Goal: Find specific page/section: Find specific page/section

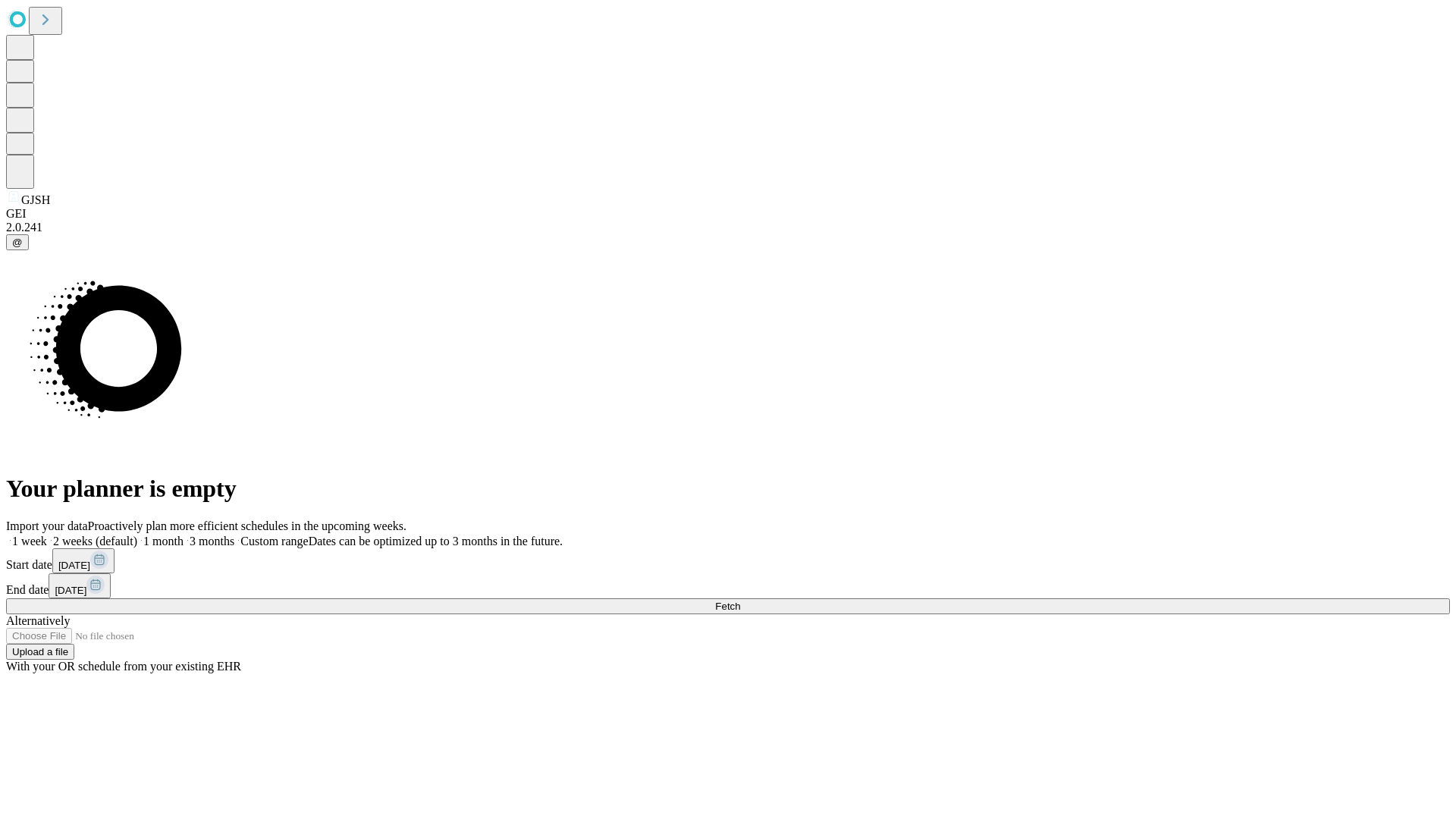
click at [741, 601] on span "Fetch" at bounding box center [728, 606] width 25 height 11
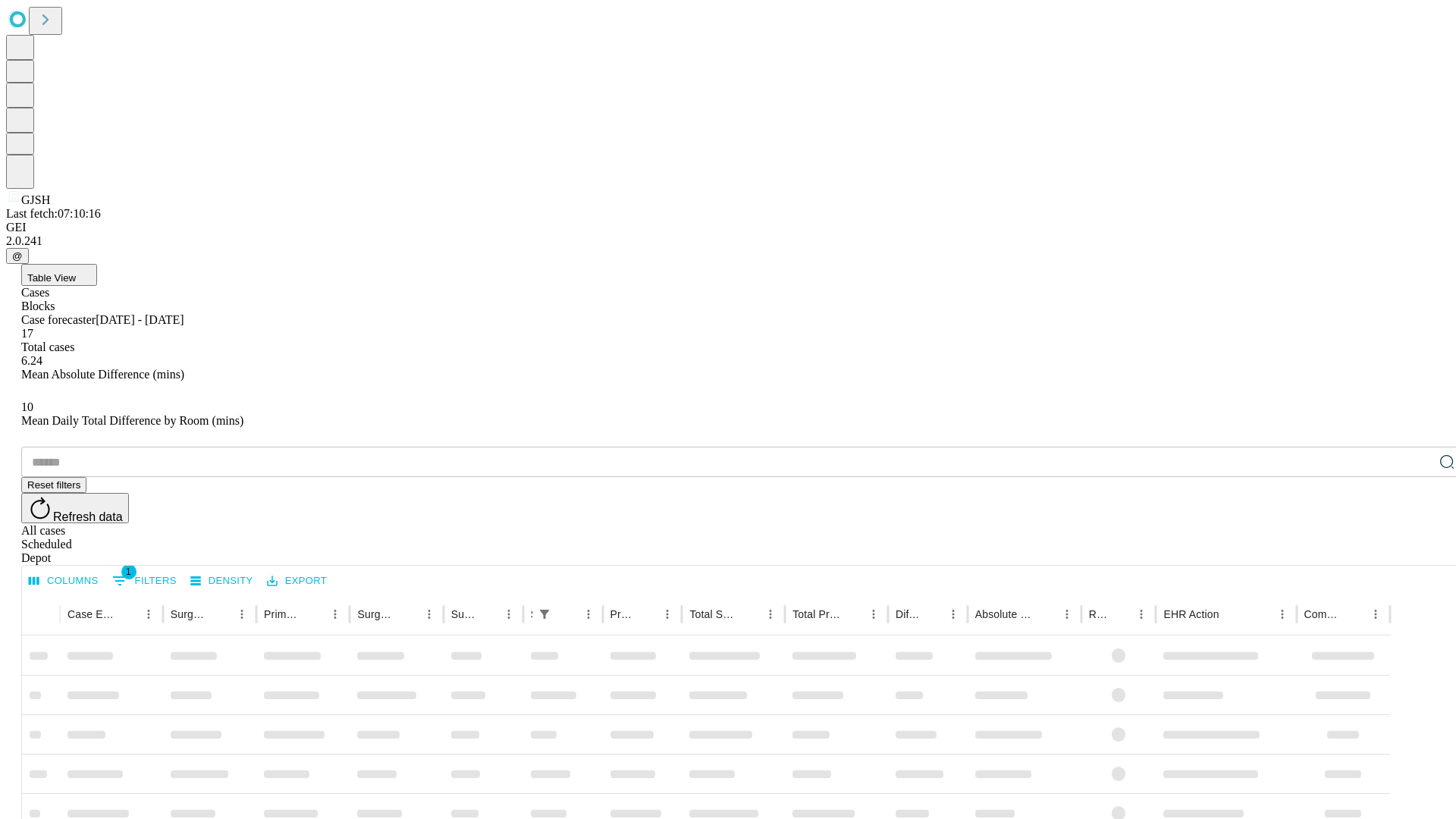
click at [1417, 551] on div "Depot" at bounding box center [742, 558] width 1444 height 14
